Goal: Find specific page/section: Find specific page/section

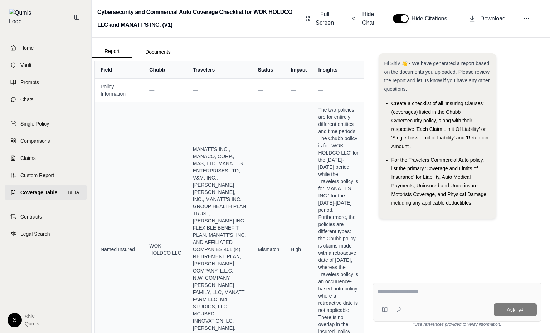
click at [27, 193] on link "Coverage Table BETA" at bounding box center [46, 193] width 82 height 16
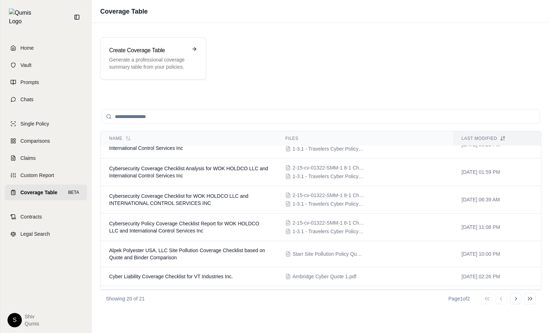
scroll to position [117, 0]
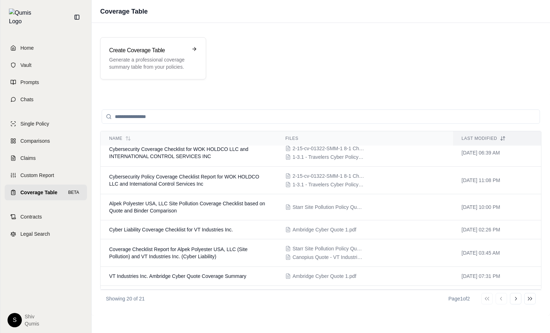
click at [126, 195] on td "Alpek Polyester USA, LLC Site Pollution Coverage Checklist based on Quote and B…" at bounding box center [189, 207] width 176 height 26
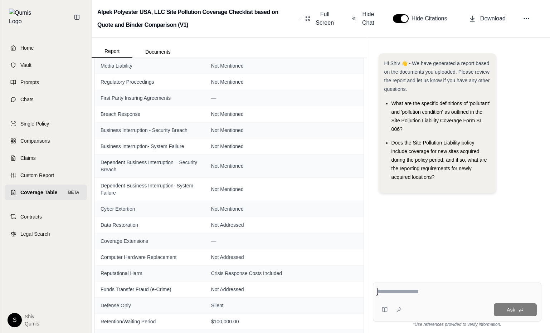
scroll to position [317, 0]
